Goal: Check status: Check status

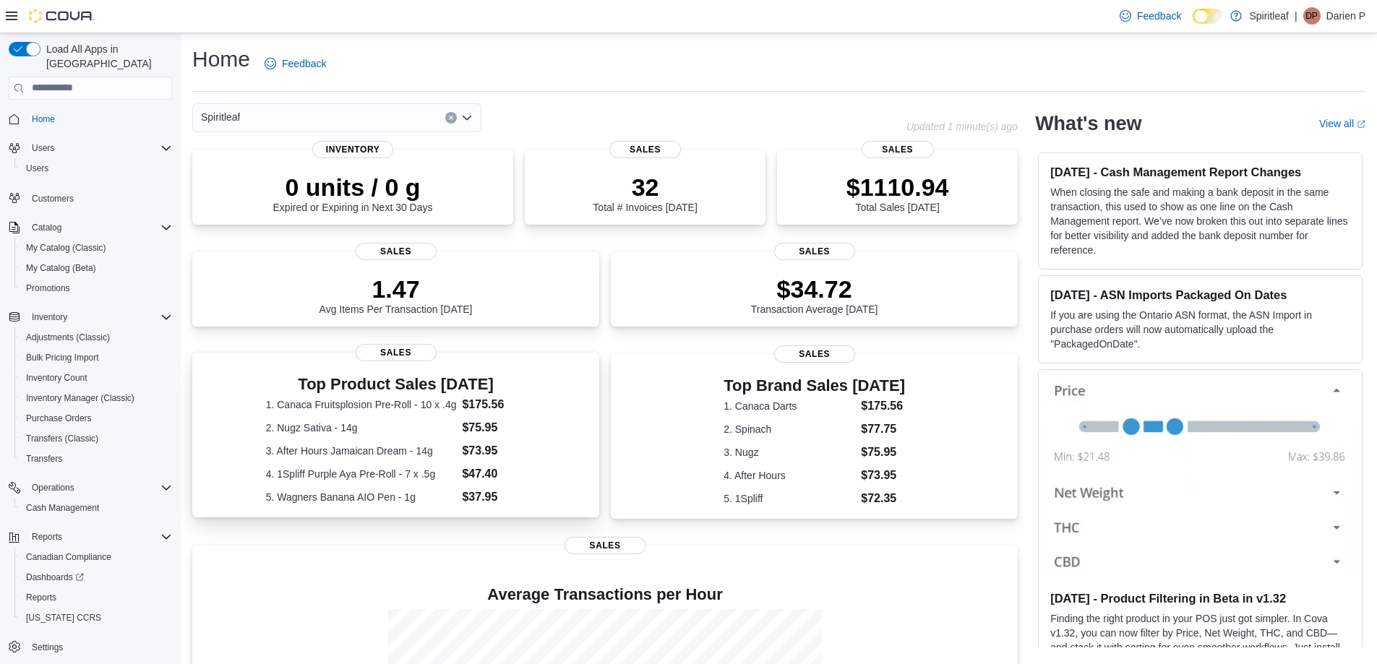
click at [543, 381] on div "Top Product Sales [DATE] 1. Canaca Fruitsplosion Pre-Roll - 10 x .4g $175.56 2.…" at bounding box center [396, 438] width 384 height 136
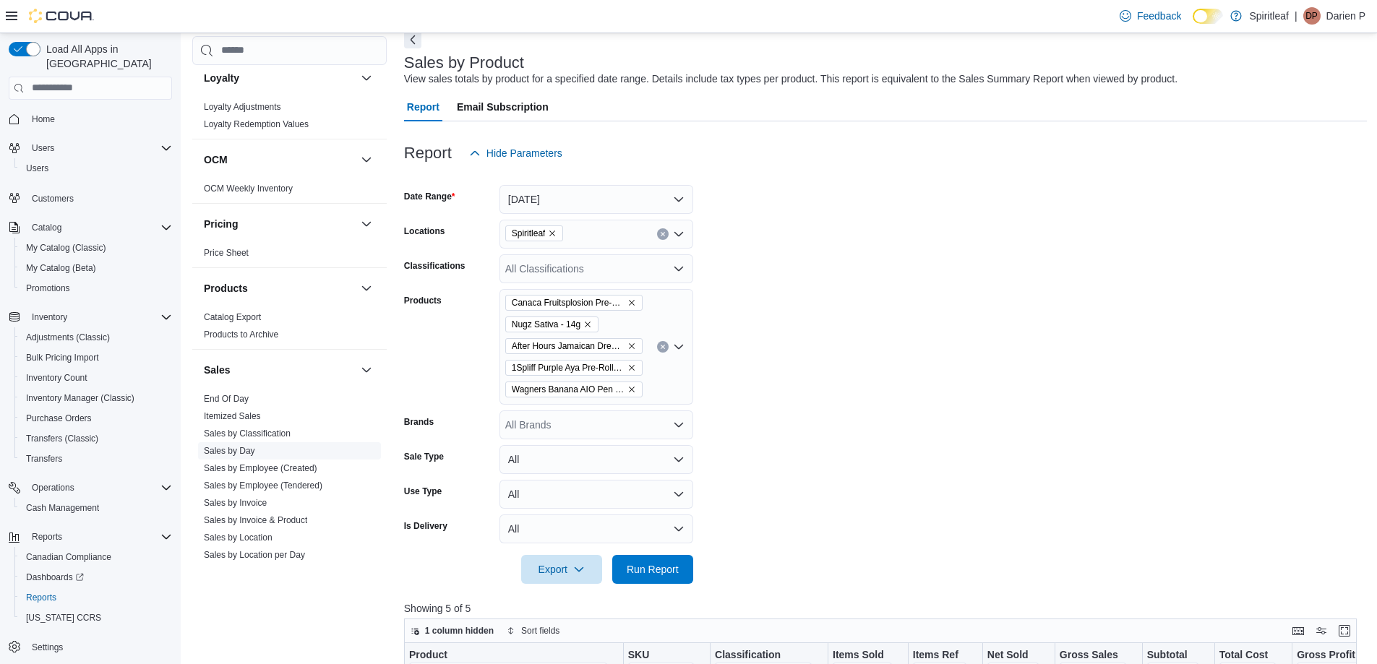
scroll to position [795, 0]
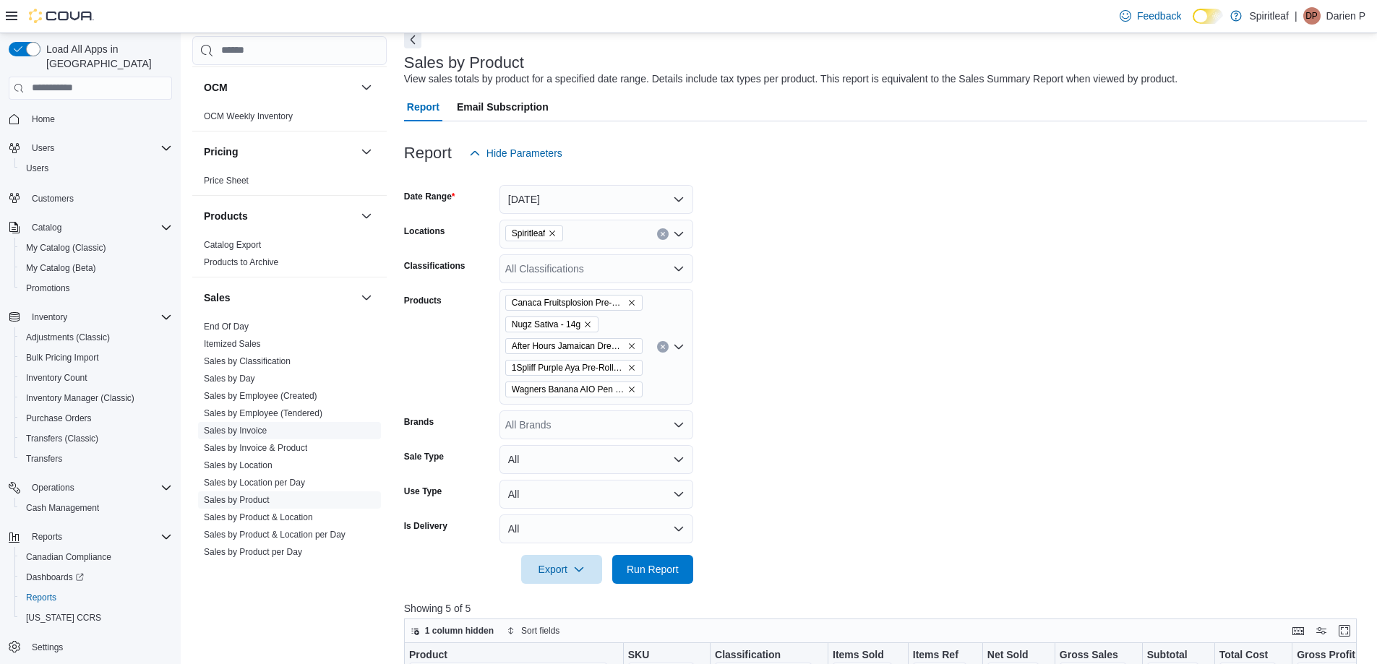
click at [250, 432] on link "Sales by Invoice" at bounding box center [235, 431] width 63 height 10
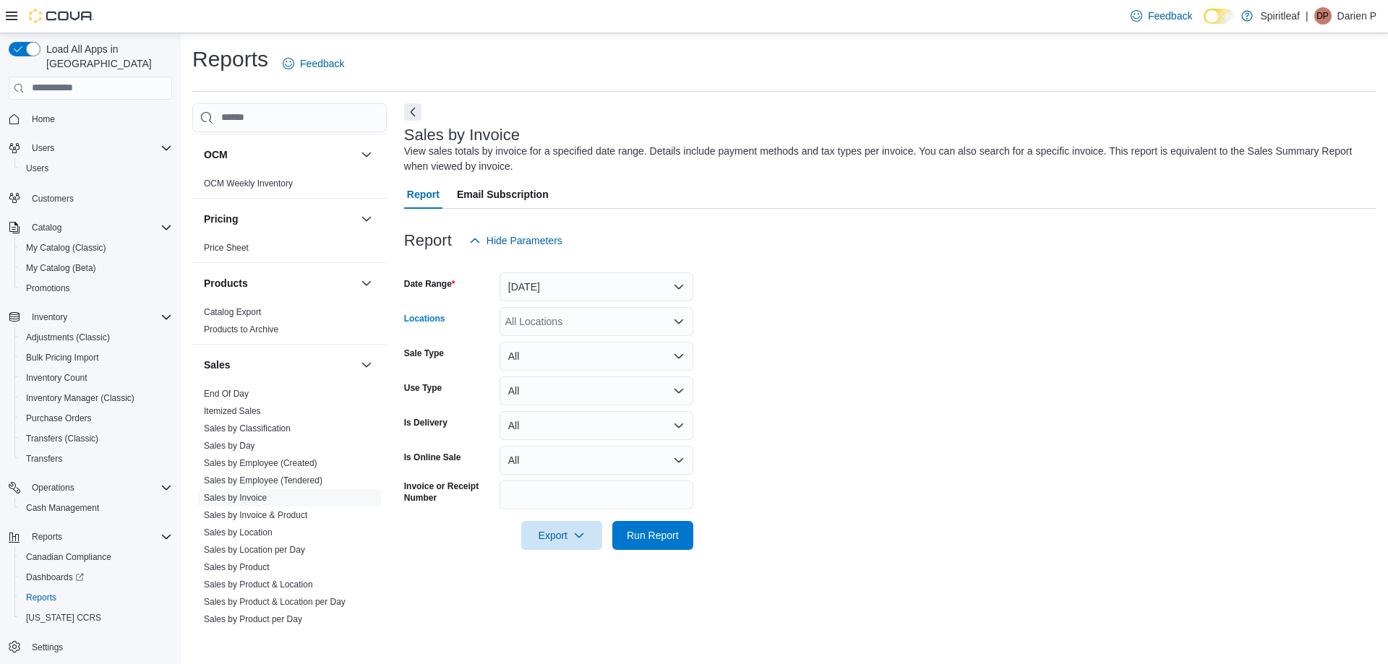
click at [578, 318] on div "All Locations" at bounding box center [597, 321] width 194 height 29
type input "***"
click at [570, 343] on span "578 - Spiritleaf Bridge St (Campbellford)" at bounding box center [603, 346] width 103 height 14
click at [800, 308] on form "Date Range Yesterday Locations 578 - Spiritleaf Bridge St (Campbellford) Sale T…" at bounding box center [890, 402] width 972 height 295
click at [676, 540] on span "Run Report" at bounding box center [653, 535] width 52 height 14
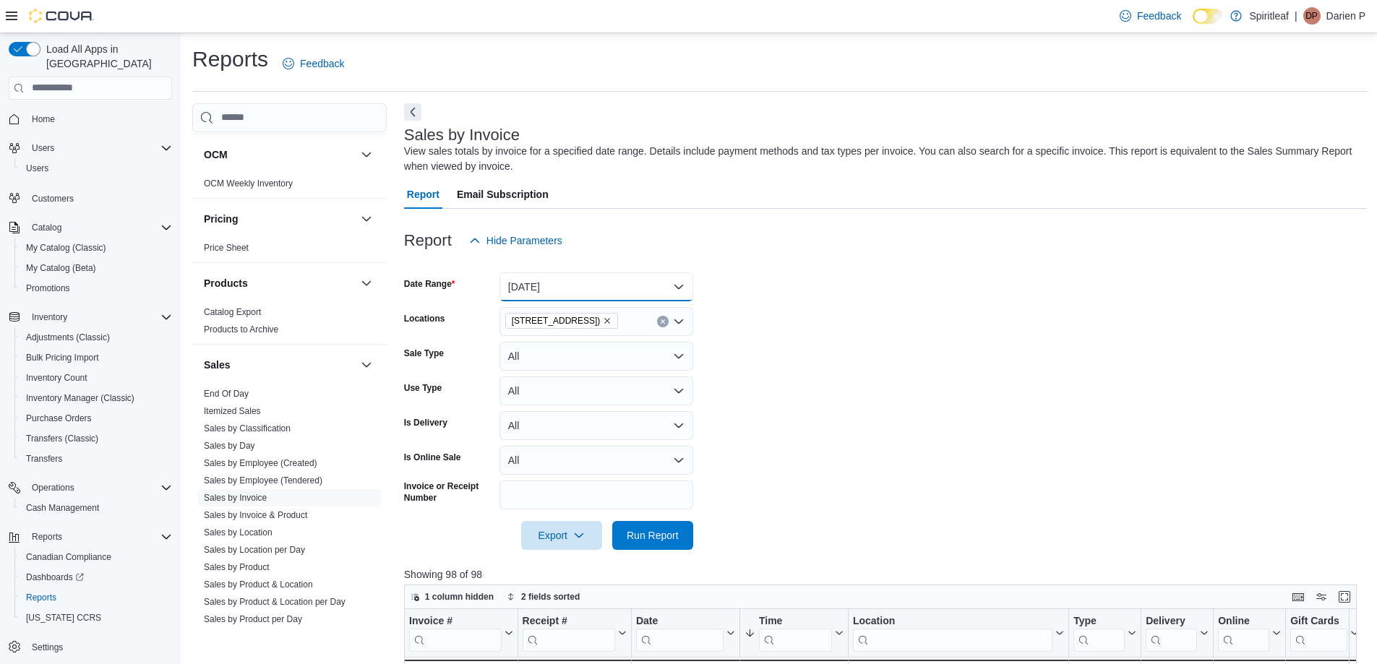
click at [673, 283] on button "Yesterday" at bounding box center [597, 287] width 194 height 29
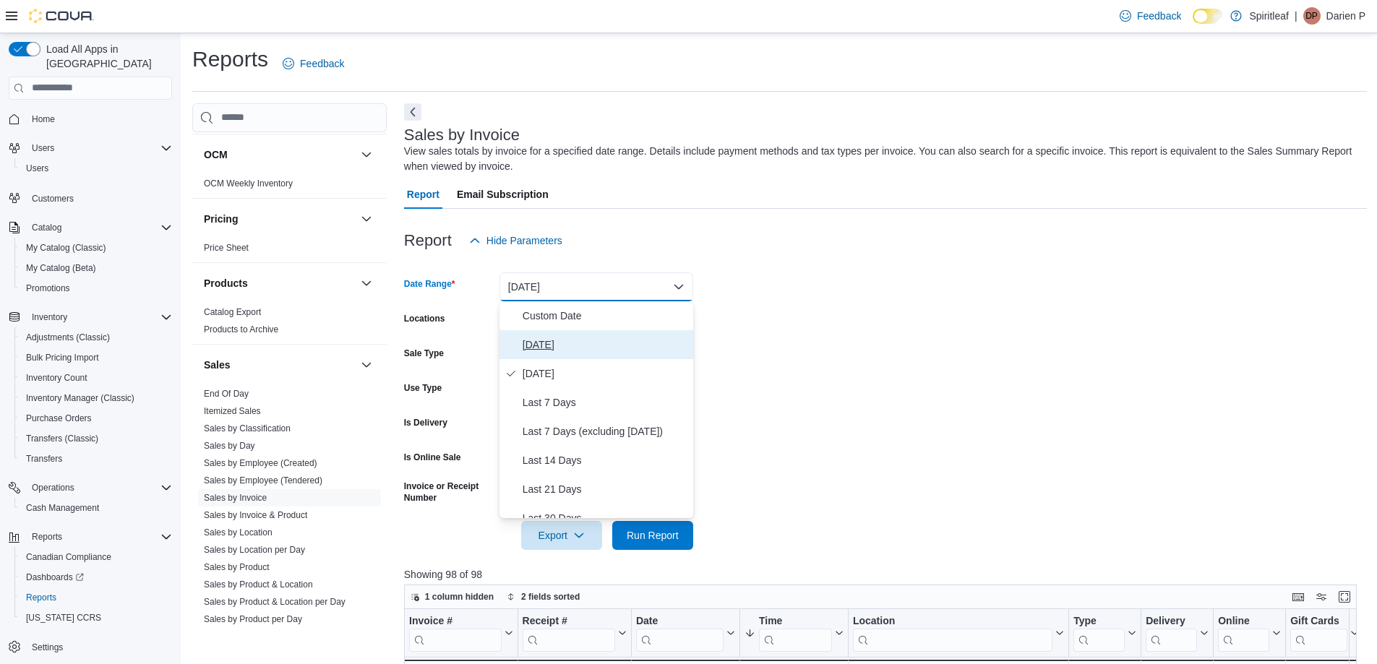
click at [570, 347] on span "Today" at bounding box center [605, 344] width 165 height 17
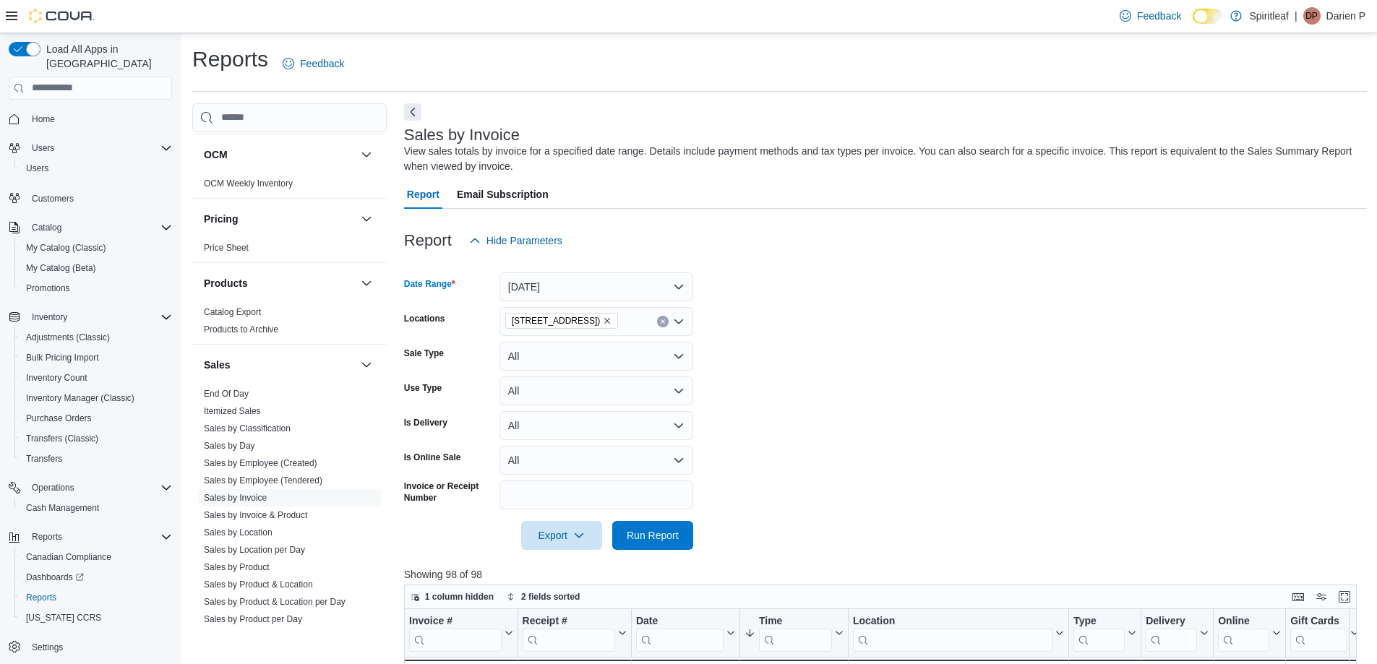
click at [896, 320] on form "Date Range Today Locations 578 - Spiritleaf Bridge St (Campbellford) Sale Type …" at bounding box center [885, 402] width 963 height 295
click at [671, 534] on span "Run Report" at bounding box center [653, 535] width 52 height 14
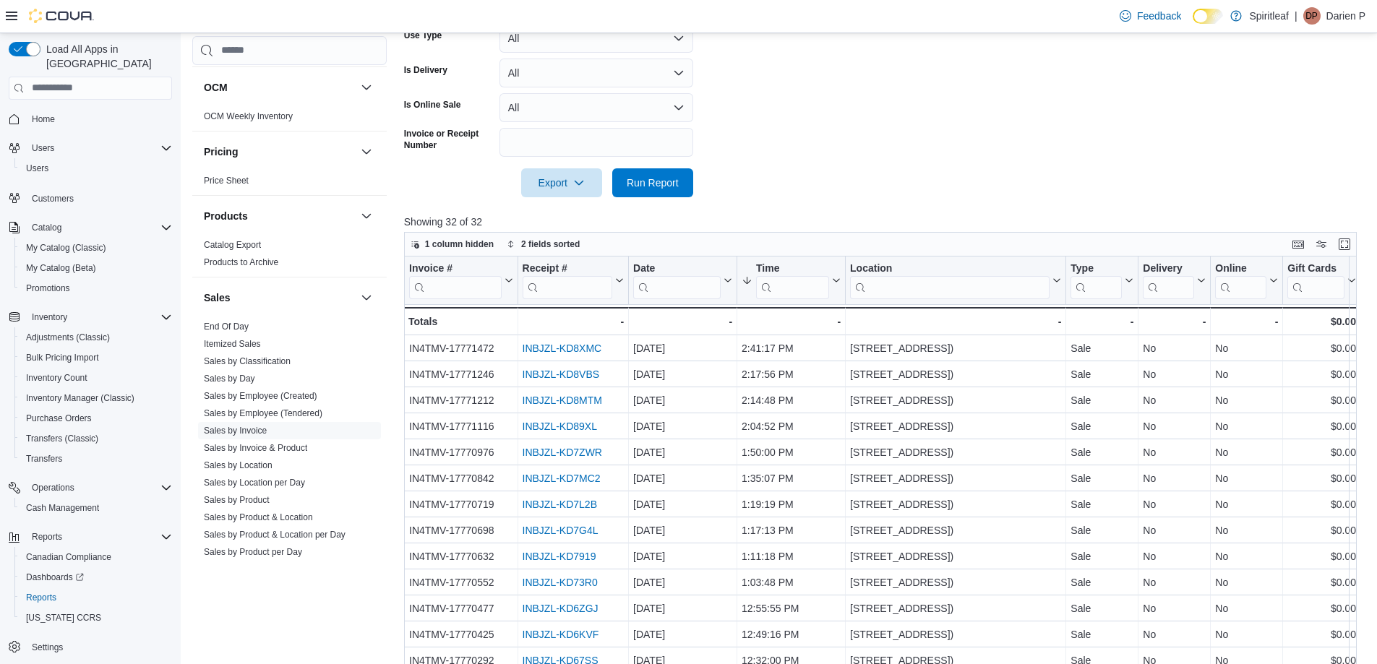
scroll to position [361, 0]
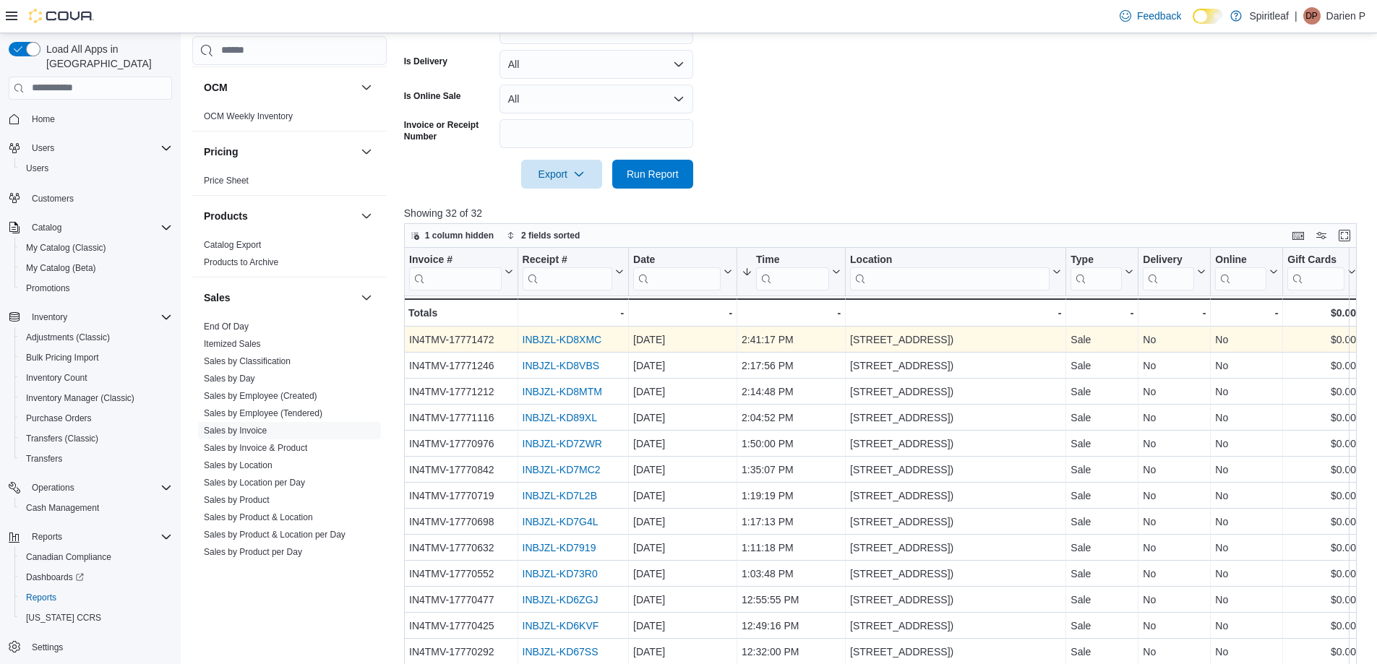
click at [573, 340] on link "INBJZL-KD8XMC" at bounding box center [562, 340] width 80 height 12
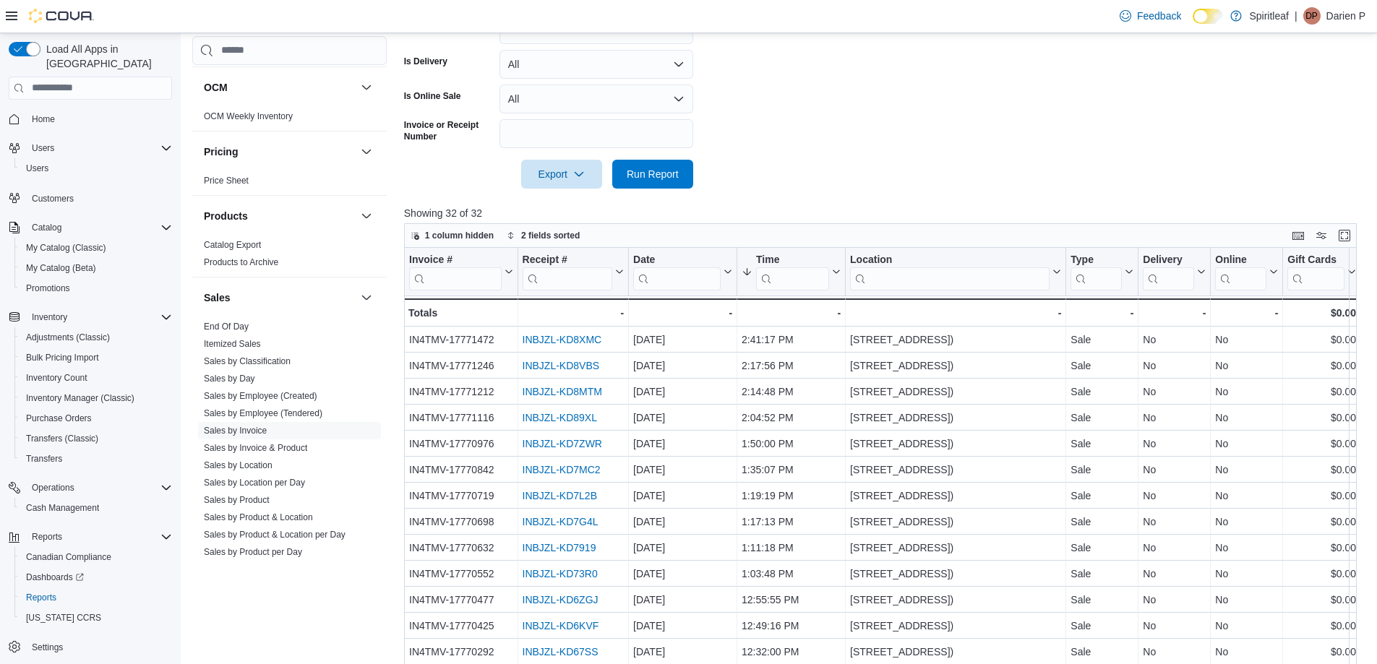
click at [829, 74] on form "Date Range Today Locations 578 - Spiritleaf Bridge St (Campbellford) Sale Type …" at bounding box center [885, 41] width 963 height 295
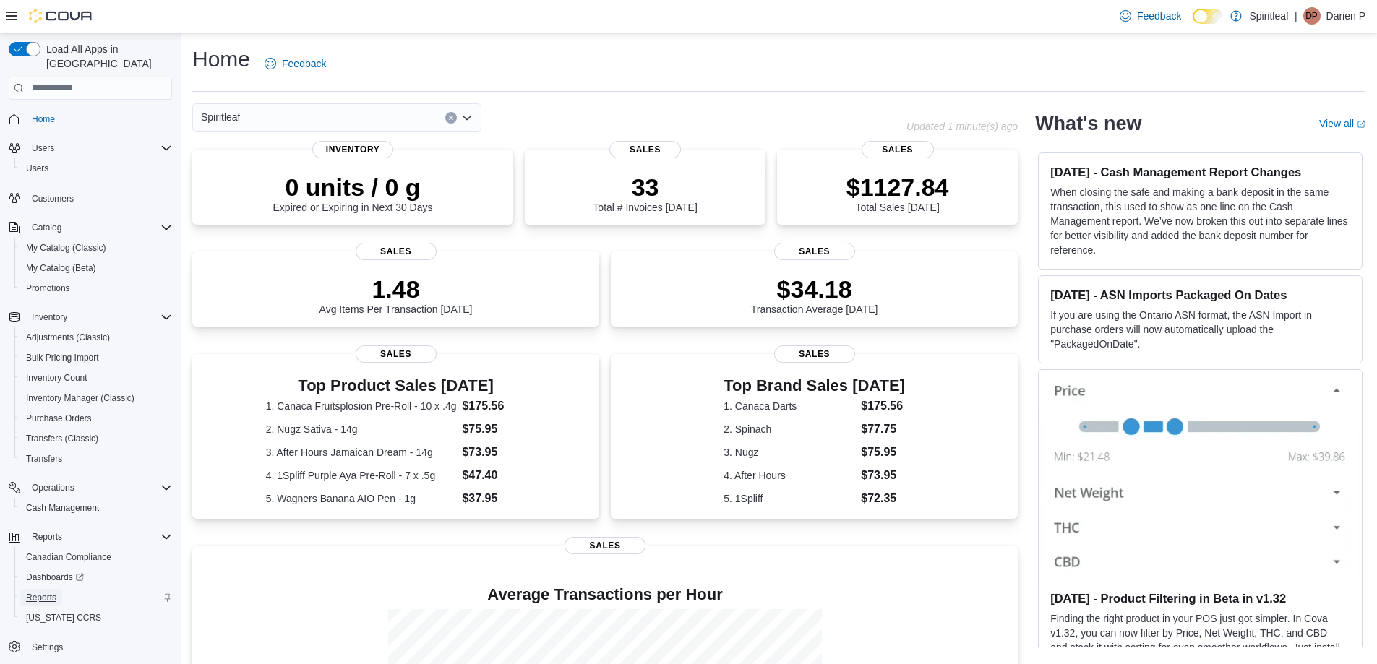
click at [44, 592] on span "Reports" at bounding box center [41, 598] width 30 height 12
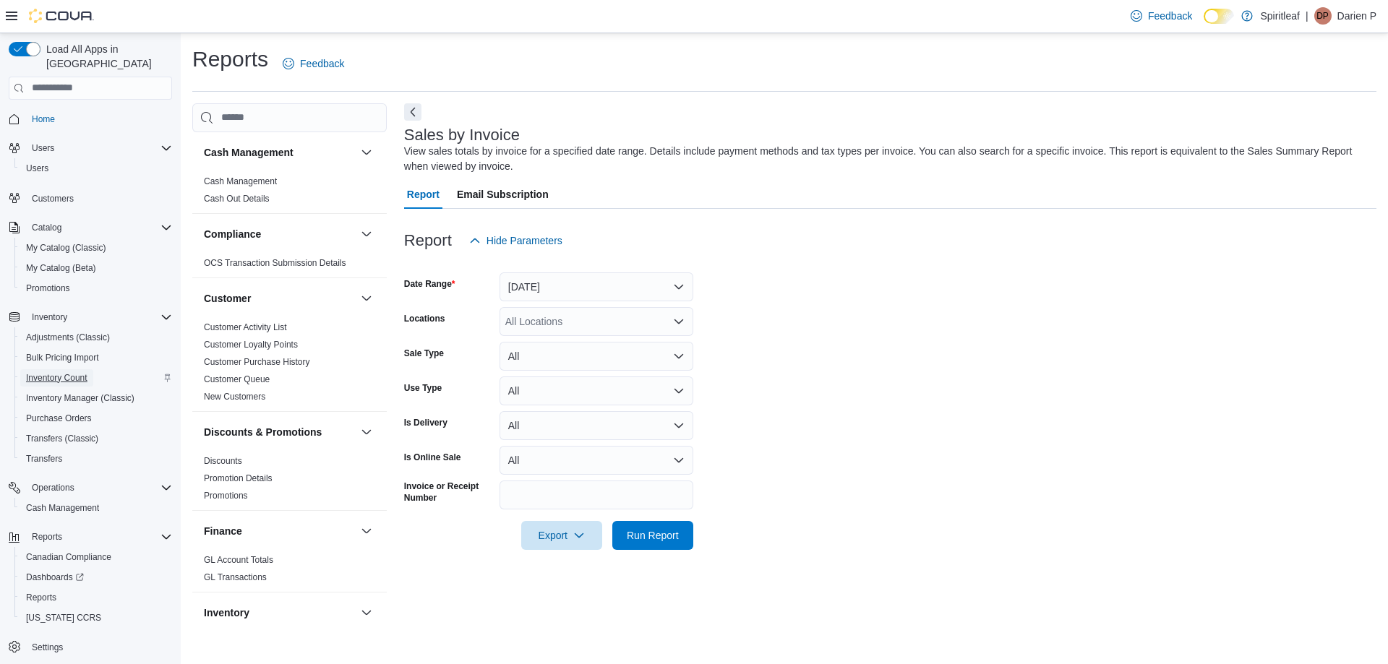
click at [67, 372] on span "Inventory Count" at bounding box center [56, 378] width 61 height 12
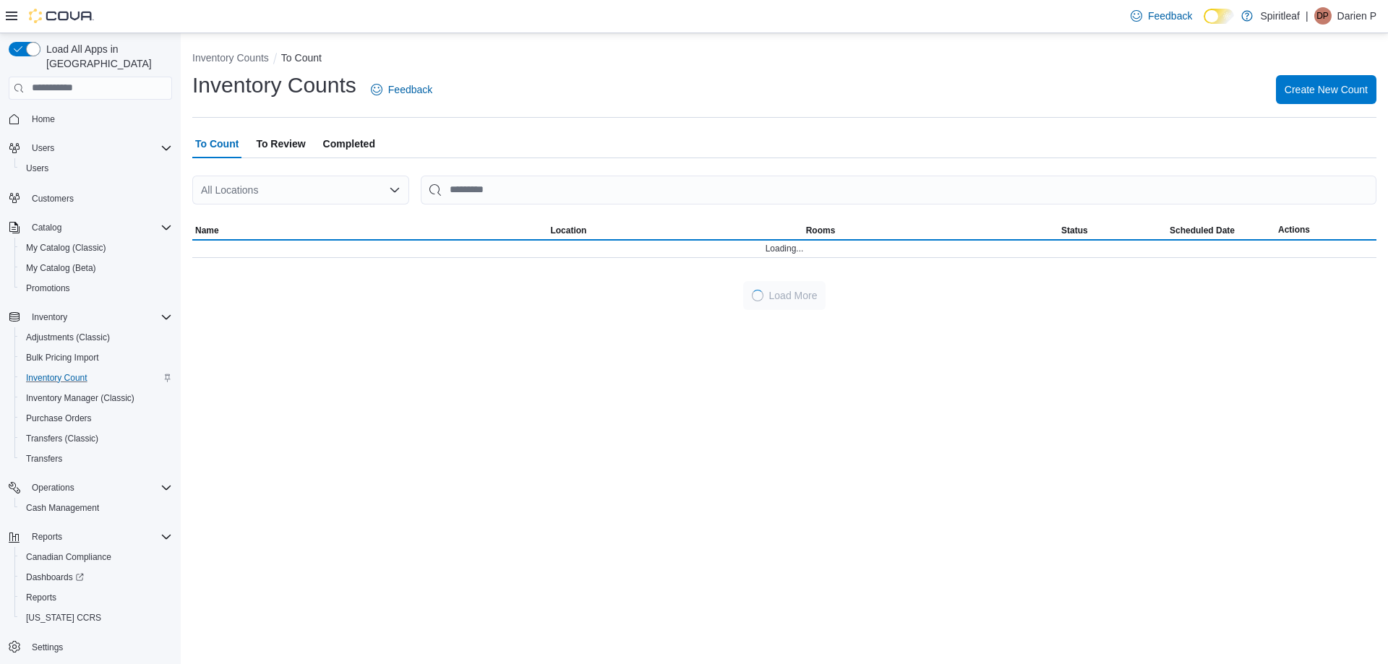
click at [300, 140] on span "To Review" at bounding box center [280, 143] width 49 height 29
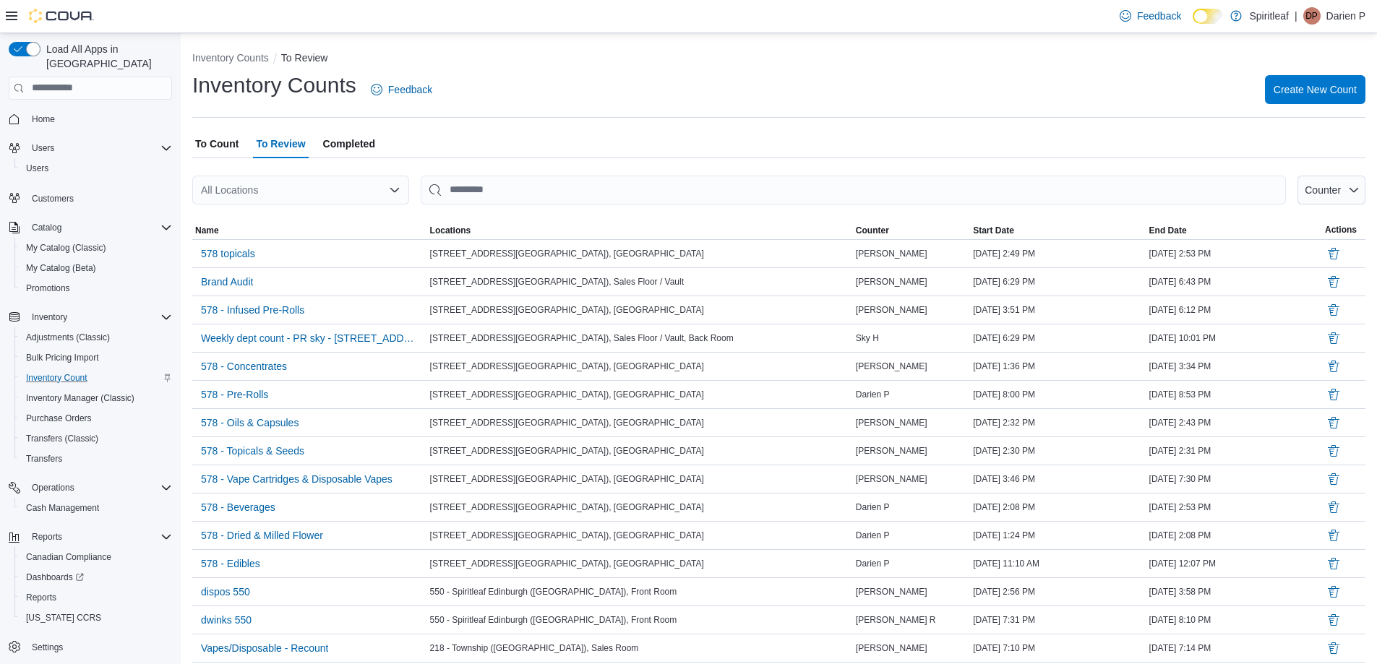
click at [299, 184] on div "All Locations" at bounding box center [300, 190] width 217 height 29
type input "***"
click at [335, 209] on span "578 - Spiritleaf Bridge St (Campbellford)" at bounding box center [313, 214] width 103 height 14
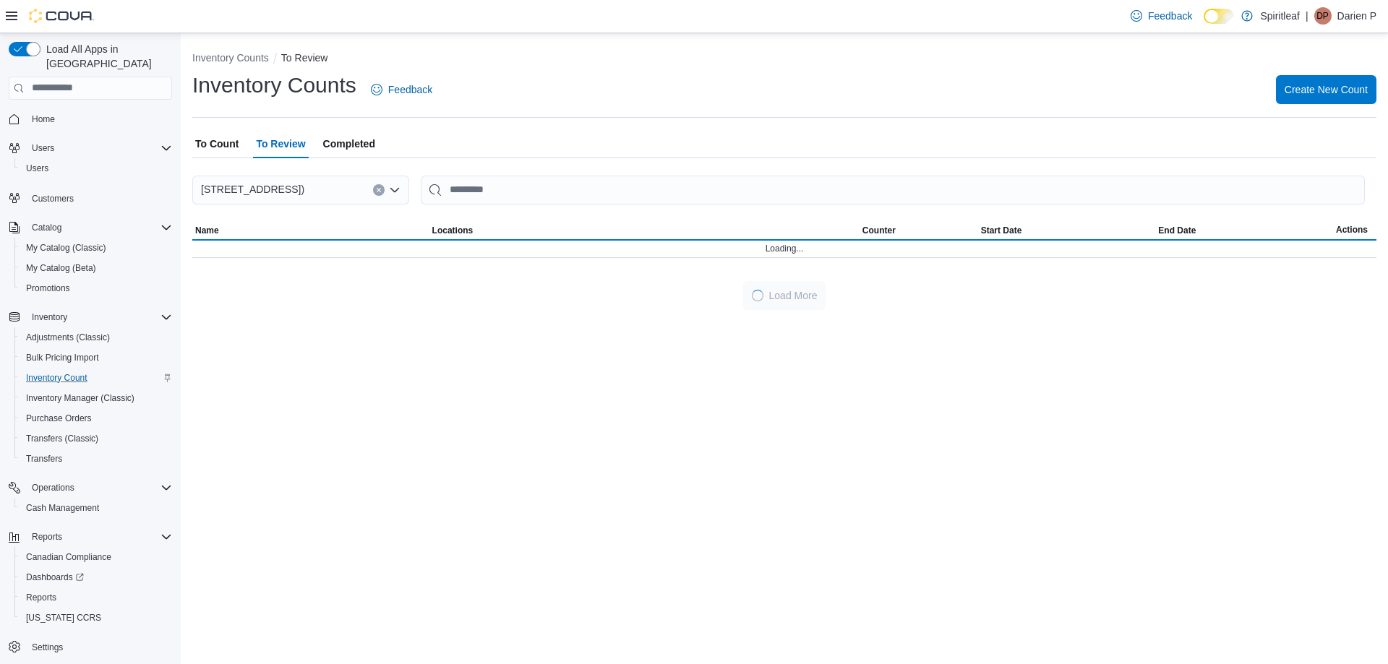
click at [627, 140] on div "To Count To Review Completed" at bounding box center [784, 143] width 1184 height 29
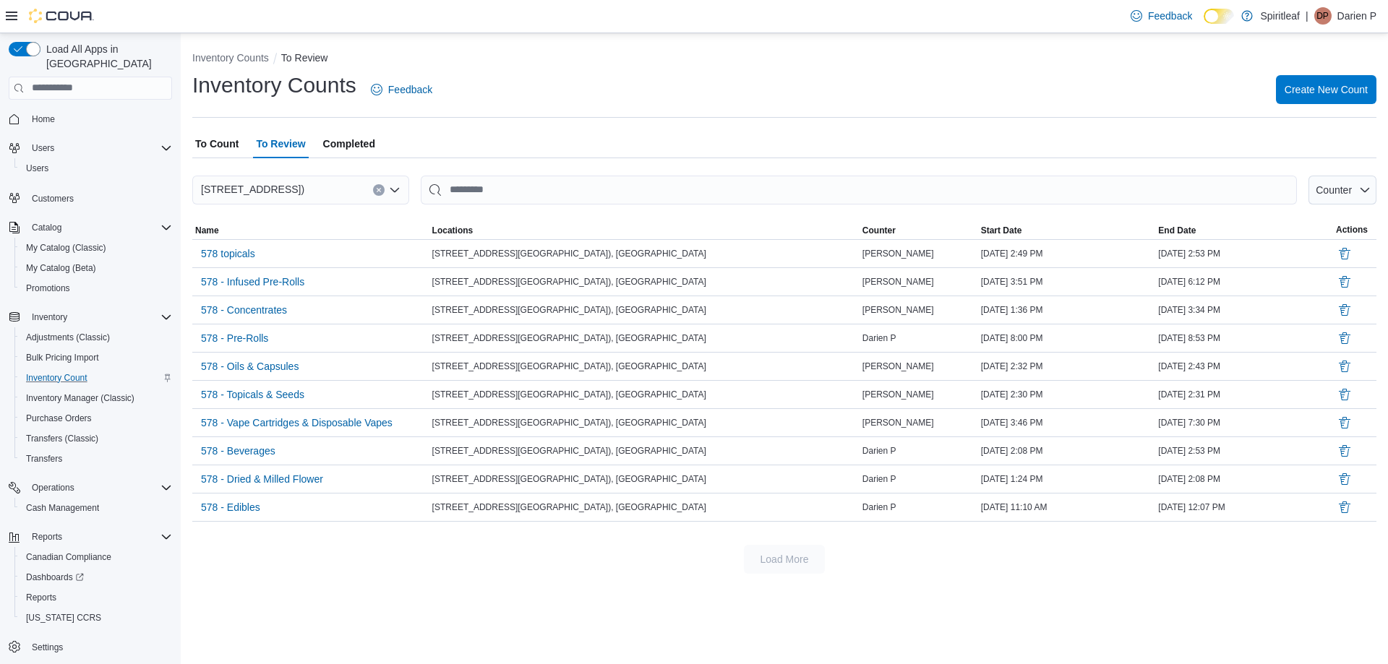
click at [622, 107] on div "Inventory Counts Feedback Create New Count" at bounding box center [784, 90] width 1184 height 38
click at [619, 105] on div "Inventory Counts Feedback Create New Count" at bounding box center [784, 90] width 1184 height 38
click at [835, 108] on div "Inventory Counts Feedback Create New Count" at bounding box center [784, 90] width 1184 height 38
click at [764, 140] on div "To Count To Review Completed" at bounding box center [784, 143] width 1184 height 29
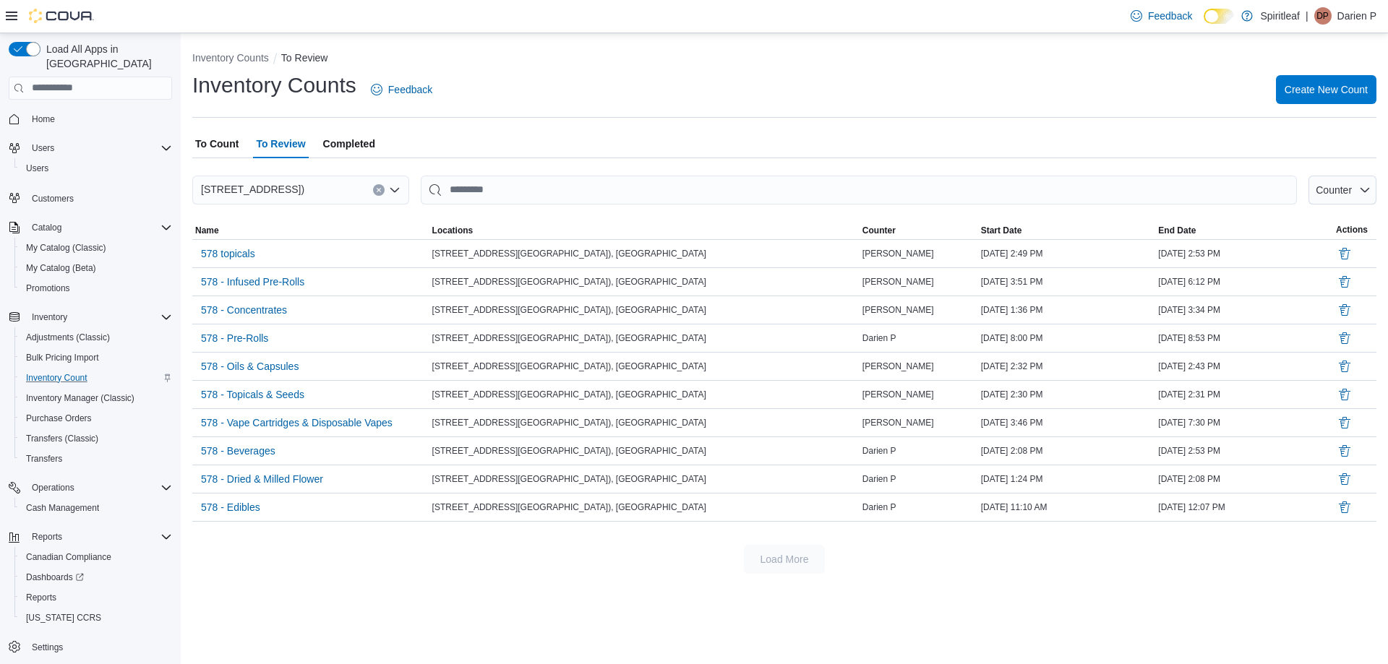
click at [764, 134] on div "To Count To Review Completed" at bounding box center [784, 143] width 1184 height 29
click at [718, 89] on div "Inventory Counts Feedback Create New Count" at bounding box center [784, 90] width 1184 height 38
click at [635, 102] on div "Inventory Counts Feedback Create New Count" at bounding box center [784, 90] width 1184 height 38
